Goal: Task Accomplishment & Management: Use online tool/utility

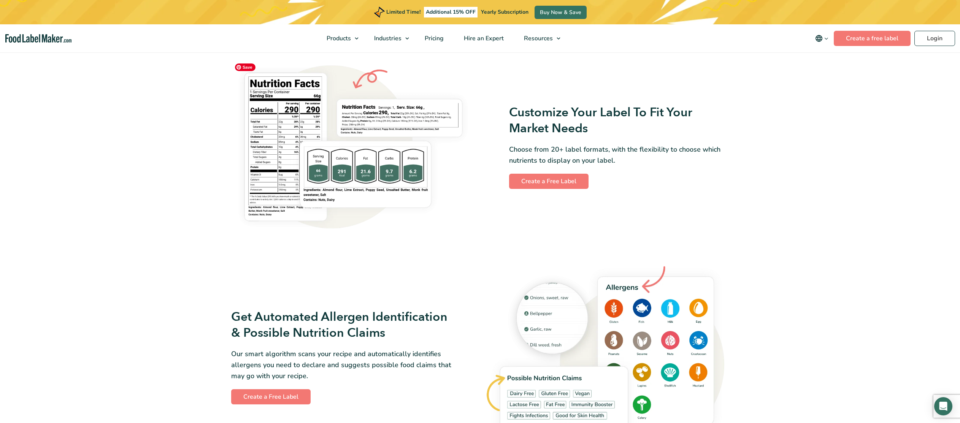
scroll to position [543, 0]
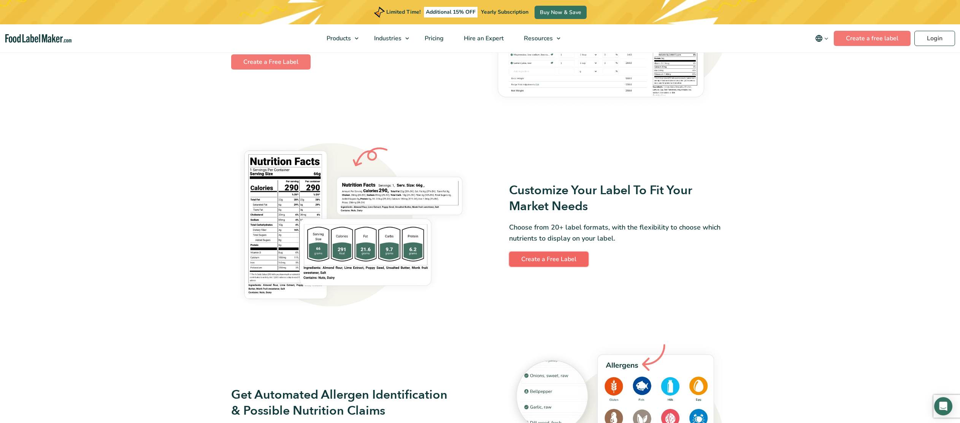
click at [560, 259] on link "Create a Free Label" at bounding box center [548, 259] width 79 height 15
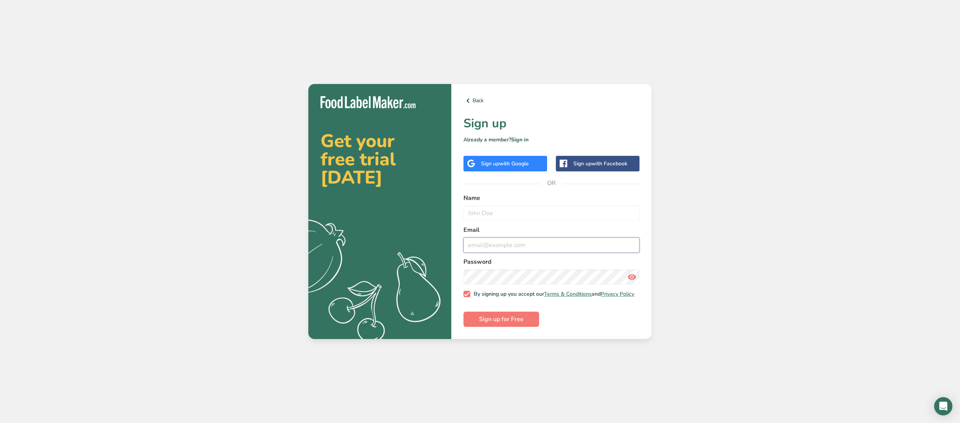
type input "lisa@chaiyadecor.ca"
click at [498, 210] on input "text" at bounding box center [551, 213] width 176 height 15
type input "Lisa Card"
click at [507, 321] on span "Sign up for Free" at bounding box center [501, 319] width 44 height 9
click at [522, 138] on link "Sign in" at bounding box center [519, 139] width 17 height 7
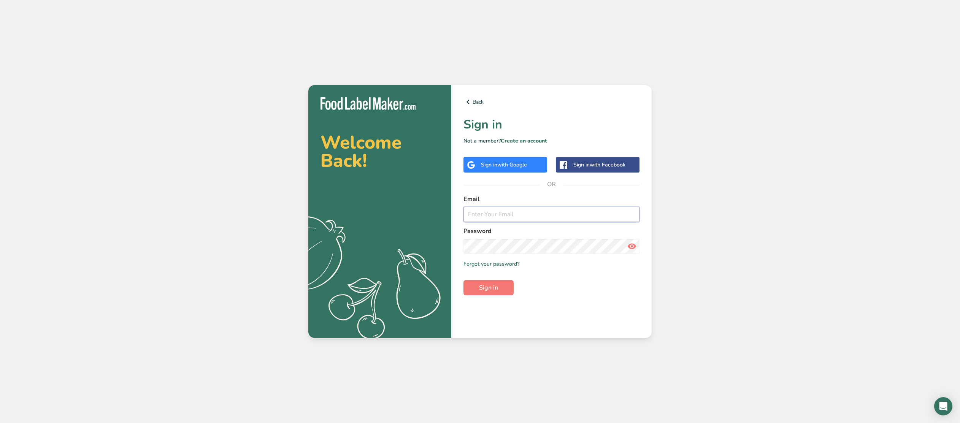
type input "lisa@chaiyadecor.ca"
click at [490, 290] on span "Sign in" at bounding box center [488, 287] width 19 height 9
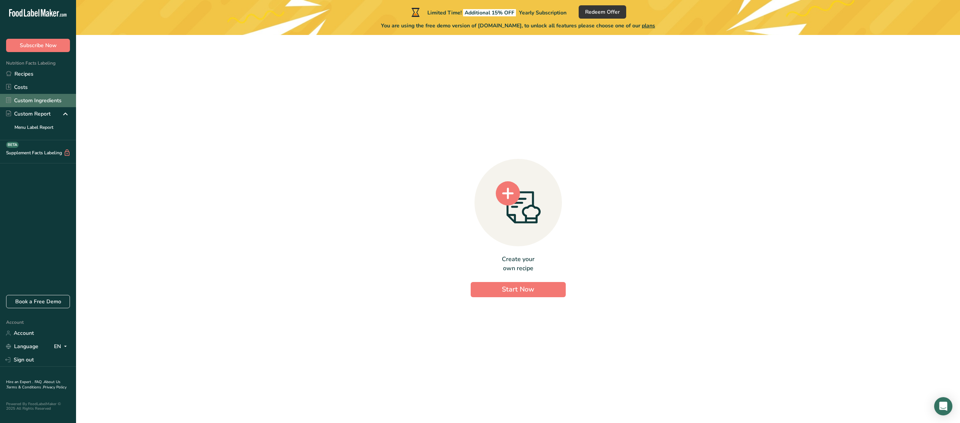
click at [48, 99] on link "Custom Ingredients" at bounding box center [38, 100] width 76 height 13
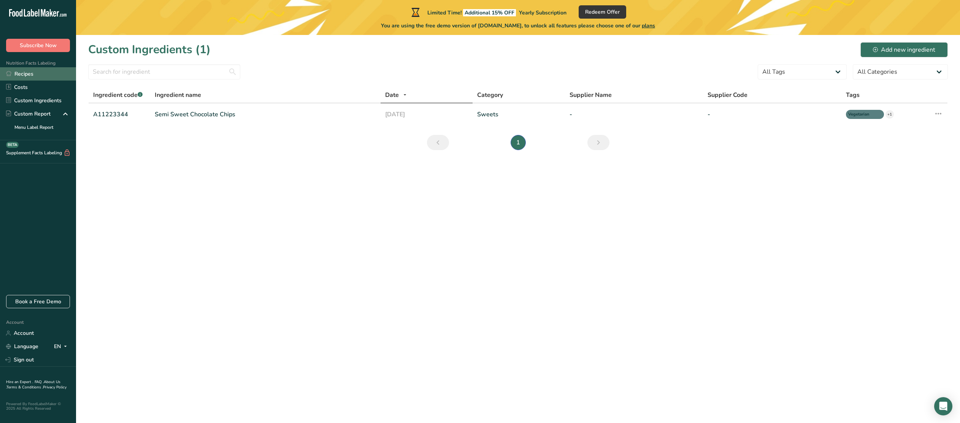
click at [32, 73] on link "Recipes" at bounding box center [38, 73] width 76 height 13
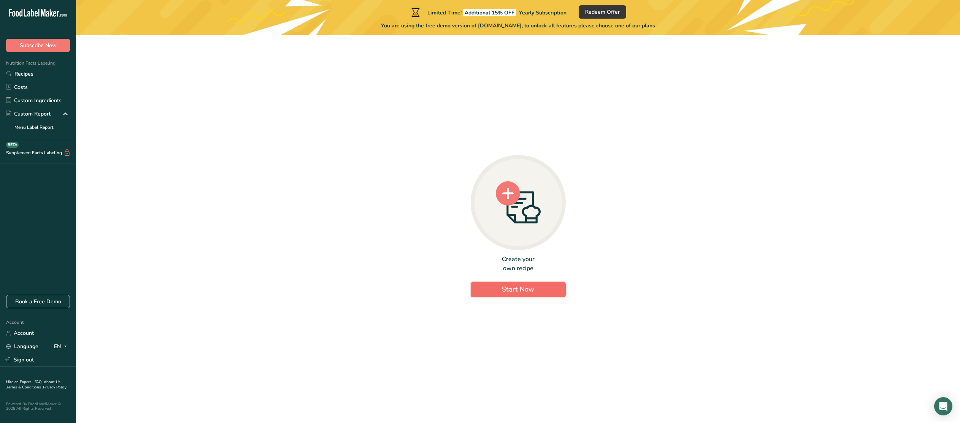
click at [525, 288] on span "Start Now" at bounding box center [518, 289] width 32 height 9
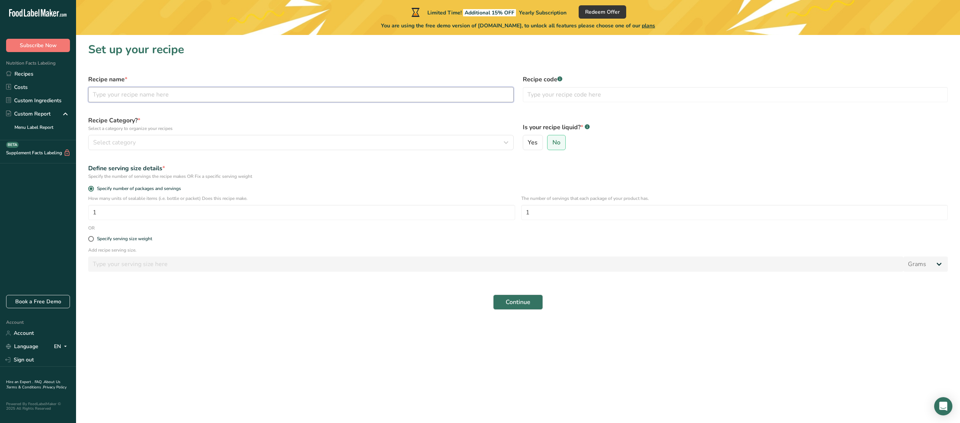
click at [181, 95] on input "text" at bounding box center [300, 94] width 425 height 15
type input "Heavenly Goo Fudge"
click at [157, 140] on div "Select category" at bounding box center [298, 142] width 411 height 9
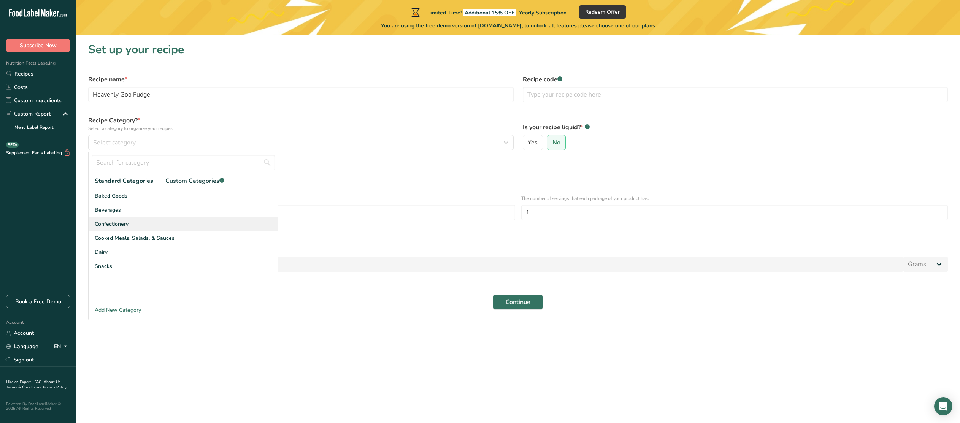
click at [117, 225] on span "Confectionery" at bounding box center [112, 224] width 34 height 8
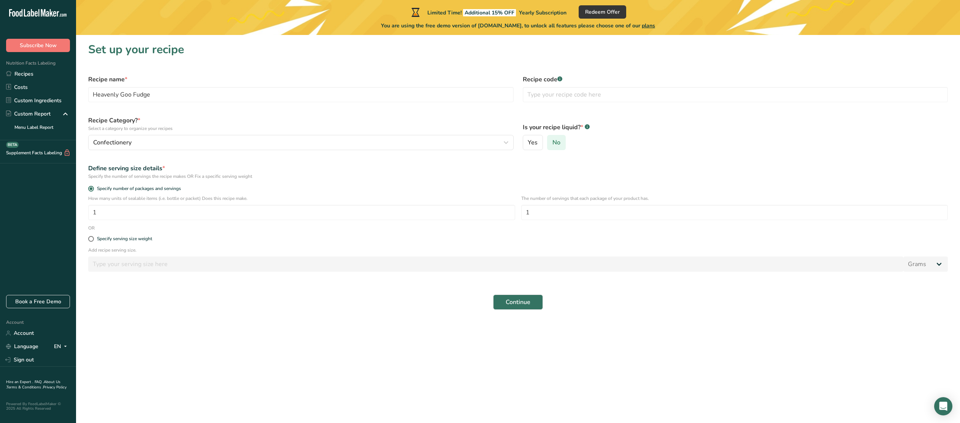
click at [555, 143] on span "No" at bounding box center [556, 143] width 8 height 8
click at [552, 143] on input "No" at bounding box center [549, 142] width 5 height 5
